Goal: Task Accomplishment & Management: Use online tool/utility

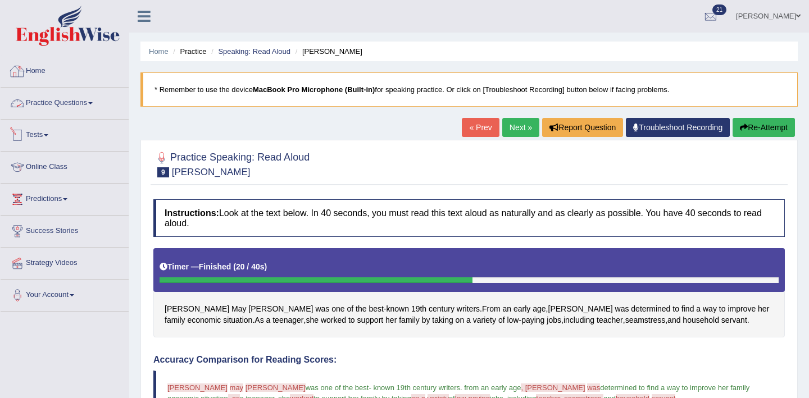
click at [39, 69] on link "Home" at bounding box center [65, 70] width 128 height 28
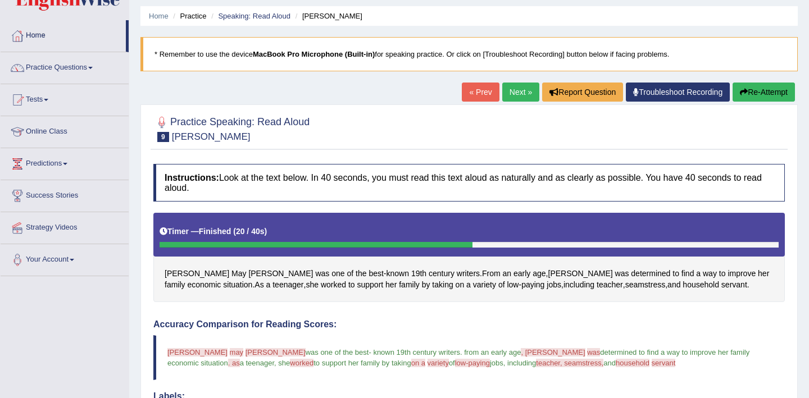
scroll to position [144, 0]
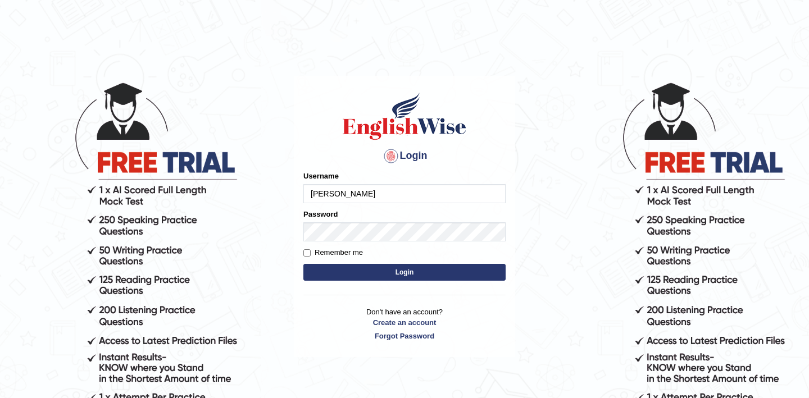
type input "shubham04"
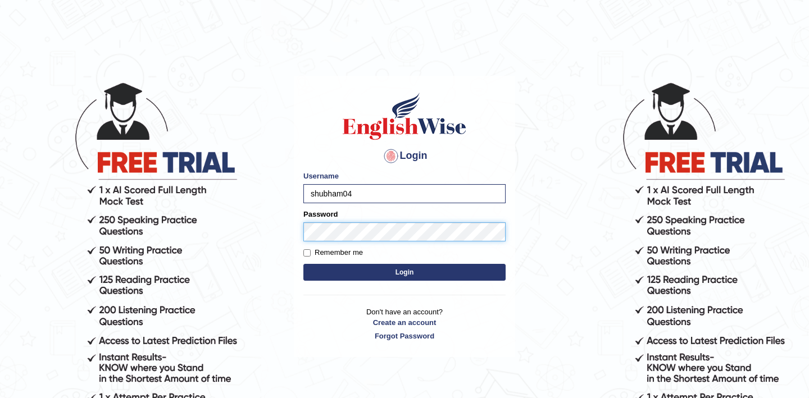
click at [303, 264] on button "Login" at bounding box center [404, 272] width 202 height 17
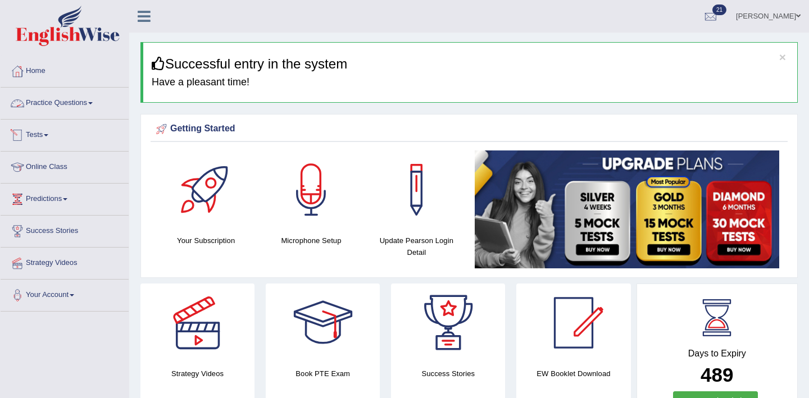
click at [55, 102] on link "Practice Questions" at bounding box center [65, 102] width 128 height 28
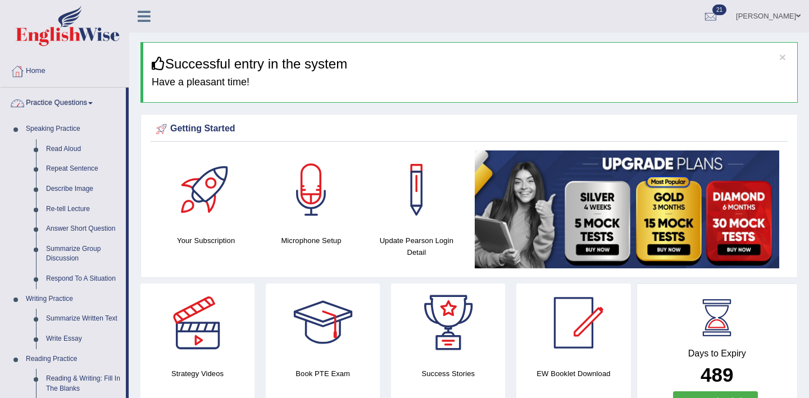
click at [68, 102] on link "Practice Questions" at bounding box center [63, 102] width 125 height 28
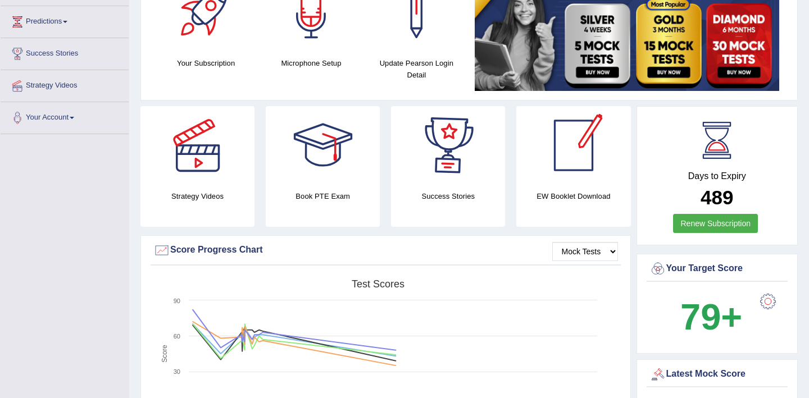
scroll to position [176, 0]
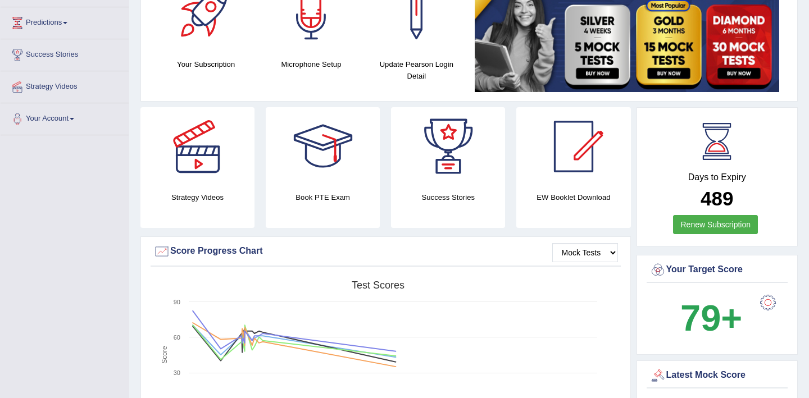
click at [522, 177] on link at bounding box center [573, 146] width 114 height 79
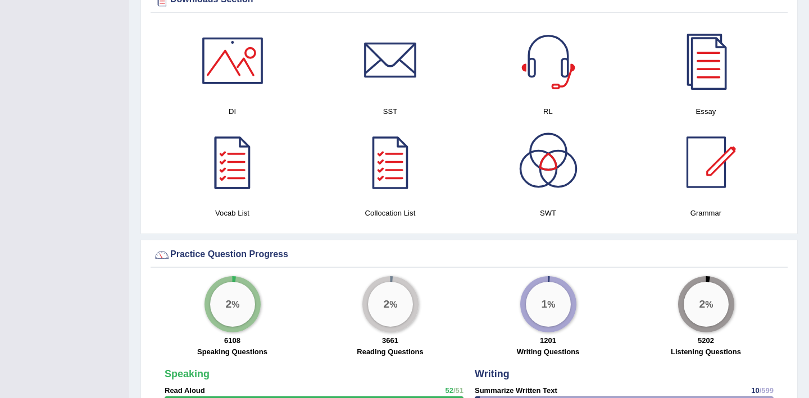
scroll to position [661, 0]
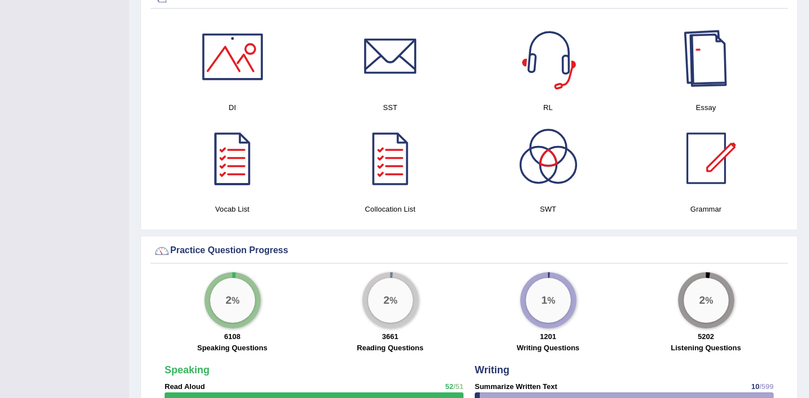
click at [714, 59] on div at bounding box center [706, 56] width 79 height 79
